Goal: Information Seeking & Learning: Learn about a topic

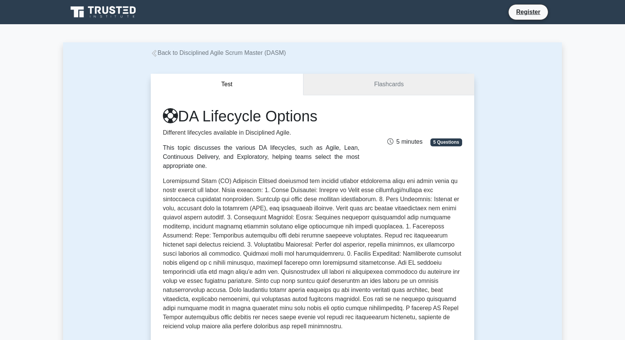
click at [387, 82] on link "Flashcards" at bounding box center [389, 85] width 171 height 22
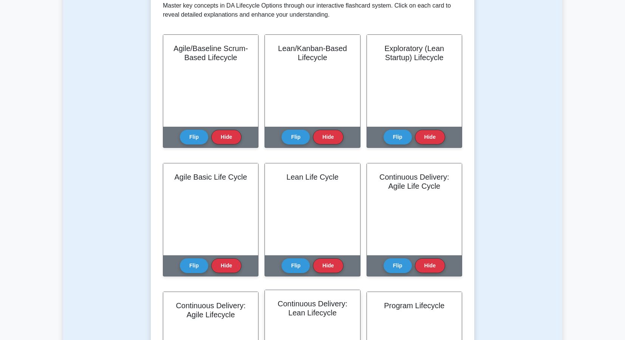
scroll to position [151, 0]
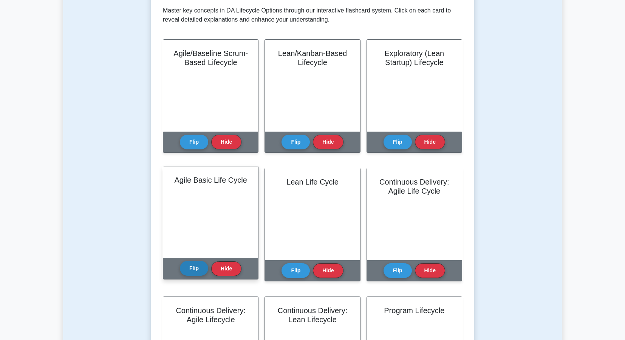
click at [195, 265] on button "Flip" at bounding box center [194, 268] width 28 height 15
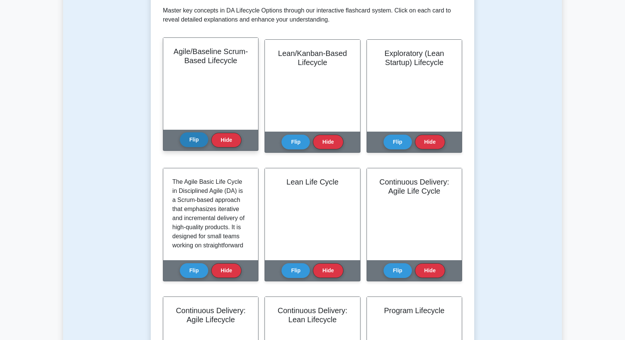
click at [193, 137] on button "Flip" at bounding box center [194, 139] width 28 height 15
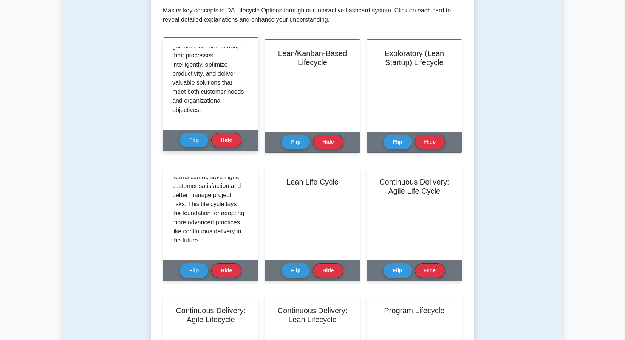
scroll to position [891, 0]
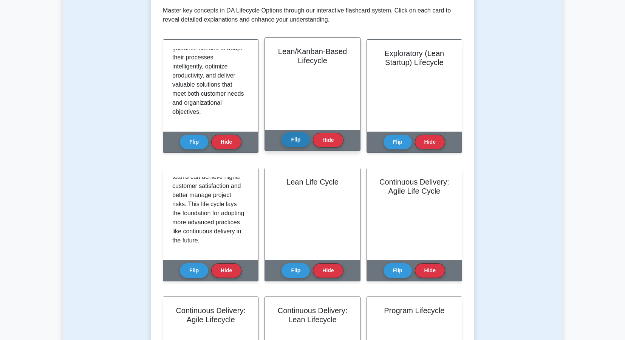
click at [298, 140] on button "Flip" at bounding box center [296, 139] width 28 height 15
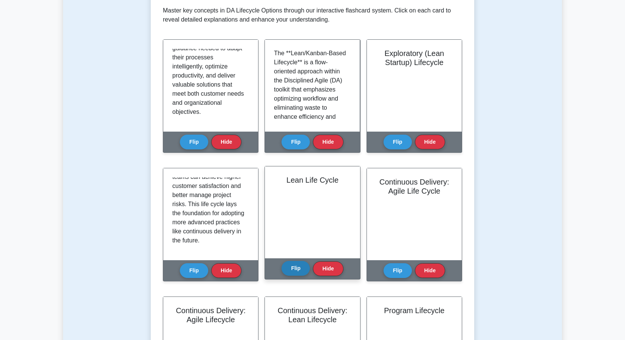
click at [295, 270] on button "Flip" at bounding box center [296, 268] width 28 height 15
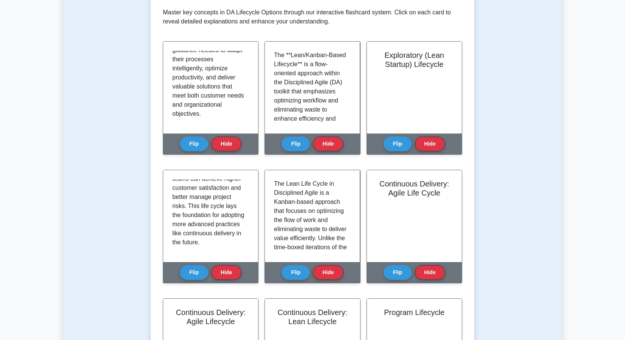
click at [98, 54] on div "Test Flashcards Learn DA Lifecycle Options (DASM) with Interactive Flashcards M…" at bounding box center [312, 310] width 499 height 808
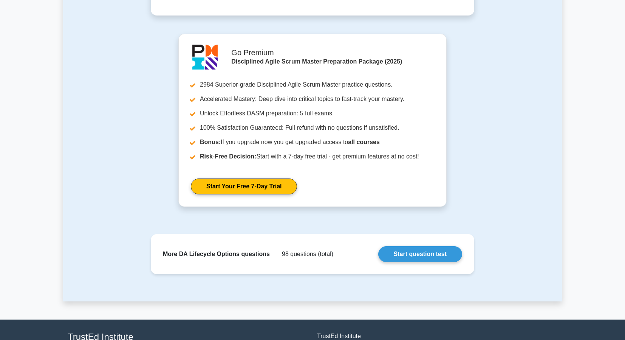
scroll to position [895, 0]
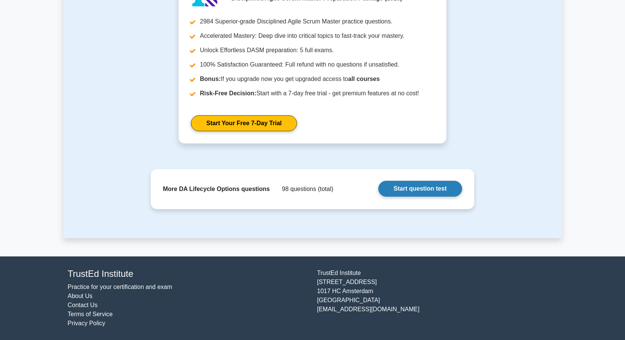
click at [423, 186] on link "Start question test" at bounding box center [420, 189] width 84 height 16
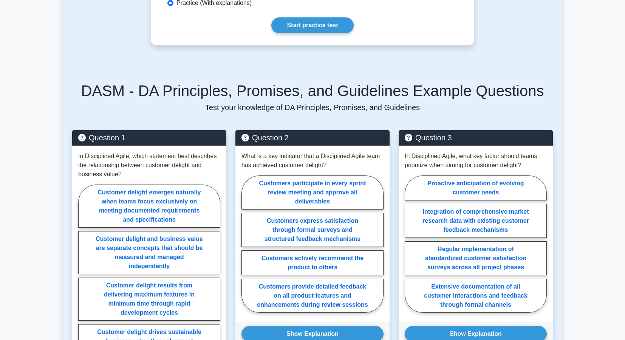
scroll to position [454, 0]
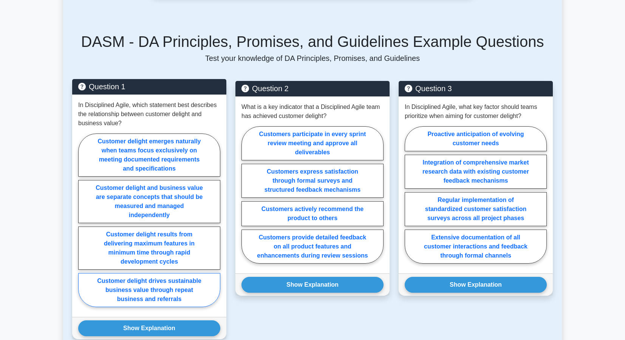
click at [187, 283] on label "Customer delight drives sustainable business value through repeat business and …" at bounding box center [149, 290] width 142 height 34
click at [83, 225] on input "Customer delight drives sustainable business value through repeat business and …" at bounding box center [80, 222] width 5 height 5
radio input "true"
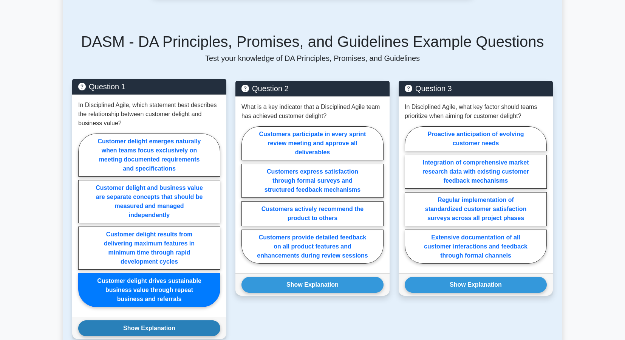
click at [158, 320] on button "Show Explanation" at bounding box center [149, 328] width 142 height 16
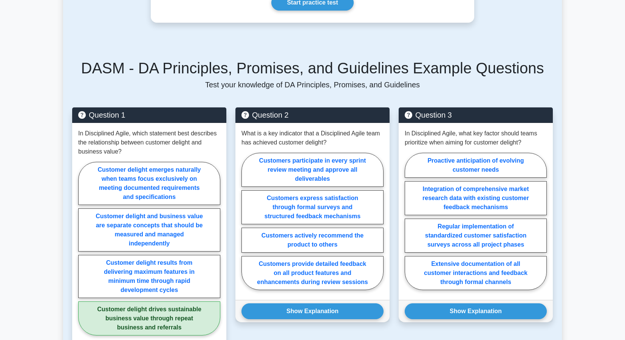
scroll to position [416, 0]
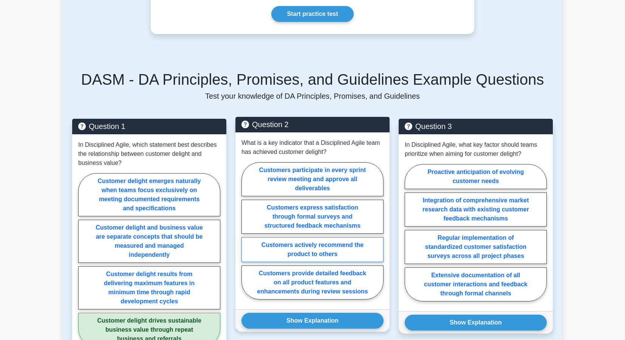
click at [343, 240] on label "Customers actively recommend the product to others" at bounding box center [313, 249] width 142 height 25
click at [247, 236] on input "Customers actively recommend the product to others" at bounding box center [244, 233] width 5 height 5
radio input "true"
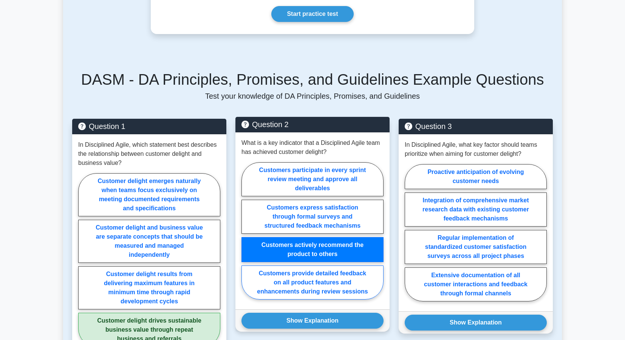
scroll to position [454, 0]
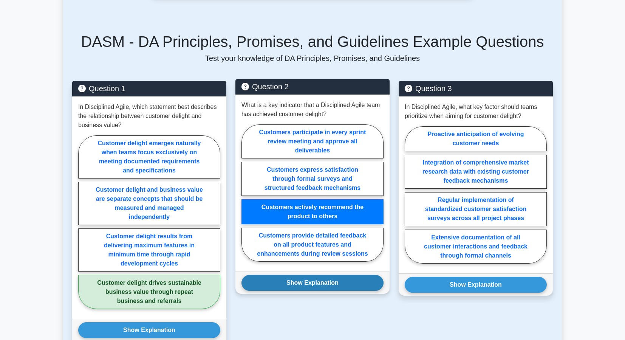
click at [323, 275] on button "Show Explanation" at bounding box center [313, 283] width 142 height 16
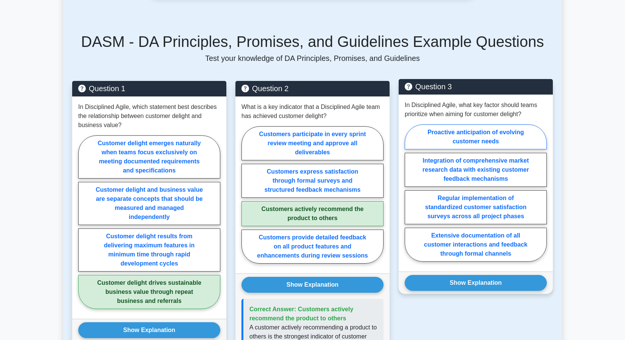
click at [474, 124] on label "Proactive anticipation of evolving customer needs" at bounding box center [476, 136] width 142 height 25
click at [410, 193] on input "Proactive anticipation of evolving customer needs" at bounding box center [407, 195] width 5 height 5
radio input "true"
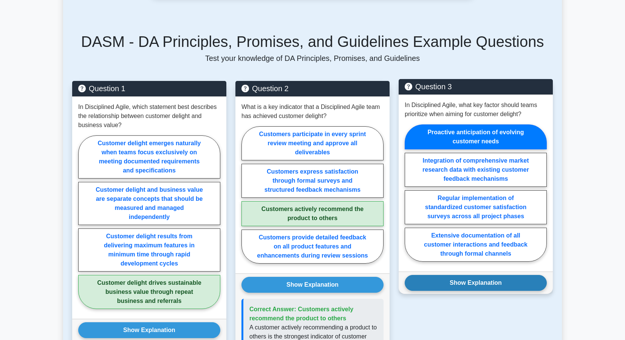
click at [486, 275] on button "Show Explanation" at bounding box center [476, 283] width 142 height 16
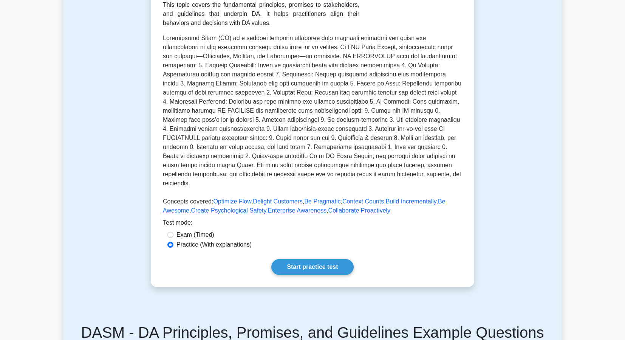
scroll to position [38, 0]
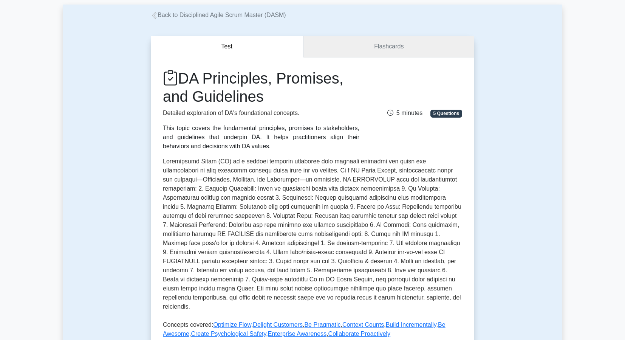
click at [397, 46] on link "Flashcards" at bounding box center [389, 47] width 171 height 22
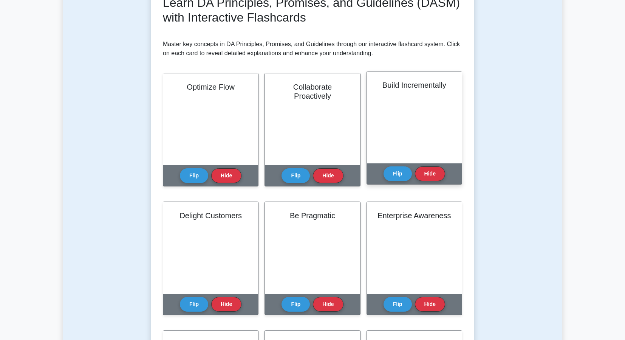
scroll to position [113, 0]
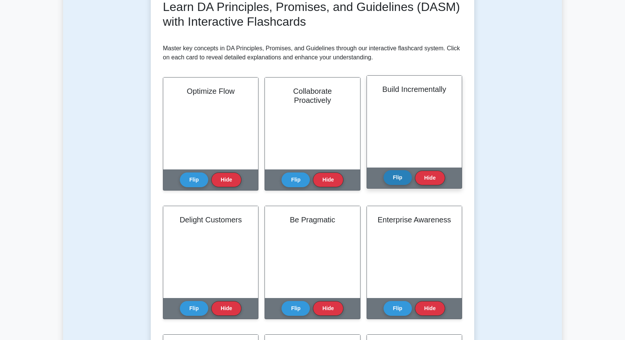
click at [392, 177] on button "Flip" at bounding box center [398, 177] width 28 height 15
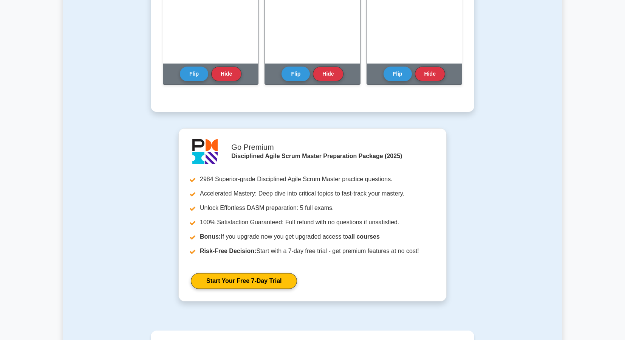
scroll to position [529, 0]
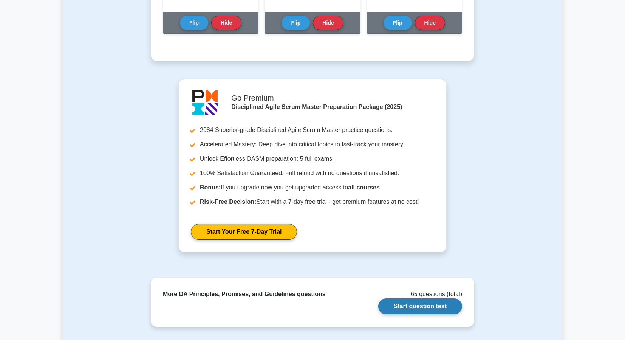
click at [416, 305] on link "Start question test" at bounding box center [420, 306] width 84 height 16
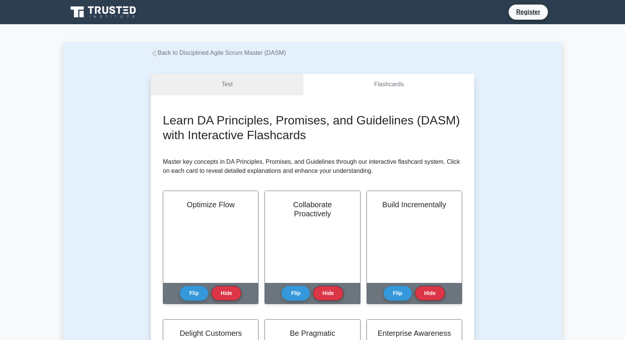
click at [228, 81] on link "Test" at bounding box center [227, 85] width 153 height 22
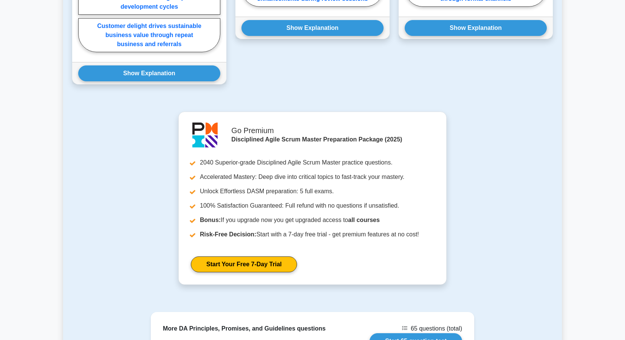
scroll to position [794, 0]
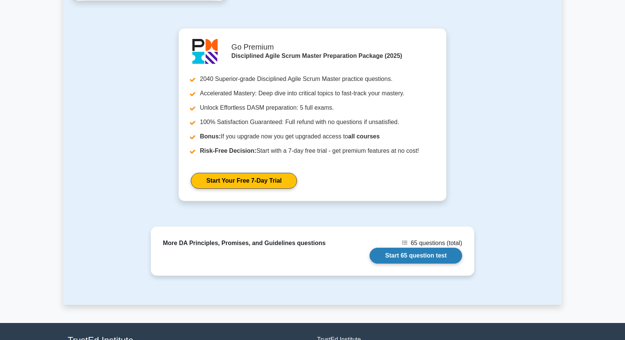
click at [407, 248] on link "Start 65 question test" at bounding box center [416, 256] width 93 height 16
